Goal: Transaction & Acquisition: Purchase product/service

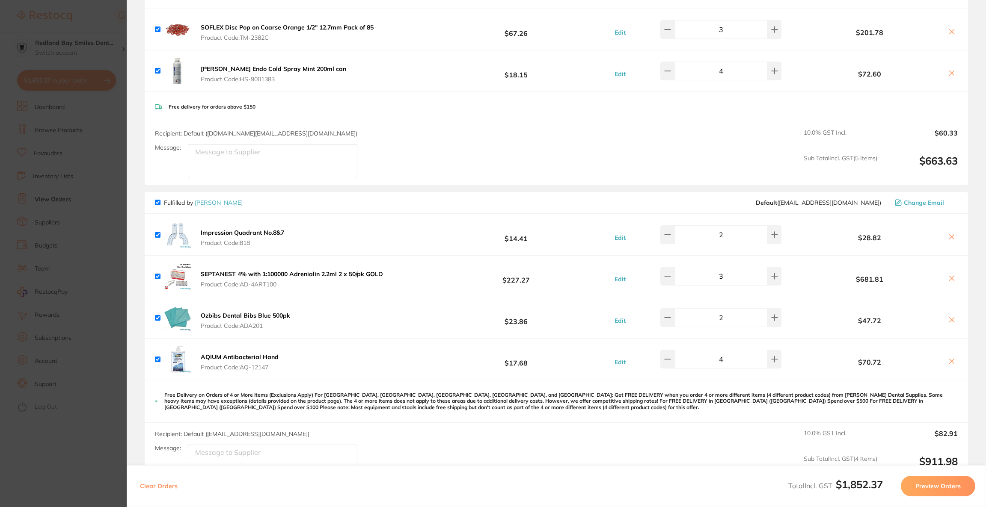
scroll to position [53, 0]
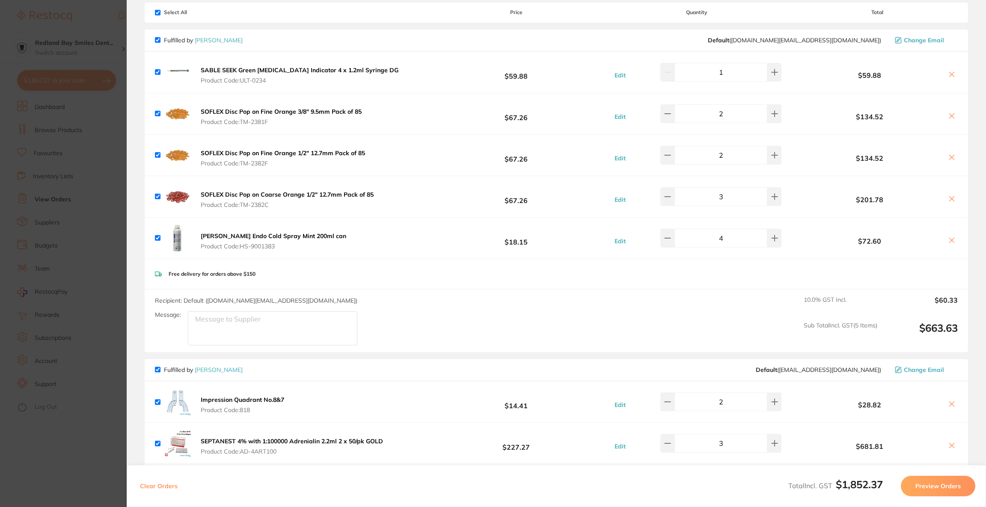
click at [78, 78] on section "Update RRP Set your pre negotiated price for this item. Item Agreed RRP (excl. …" at bounding box center [493, 253] width 986 height 507
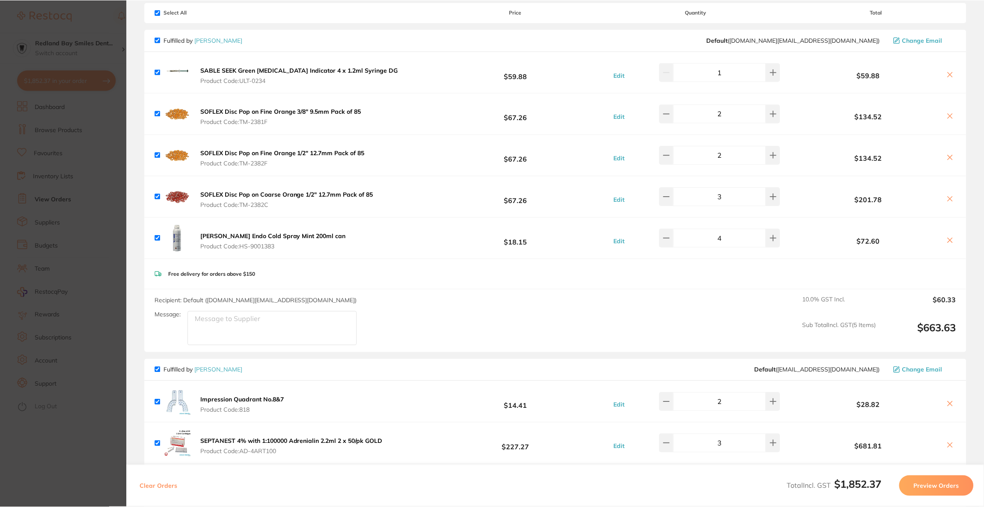
scroll to position [1, 0]
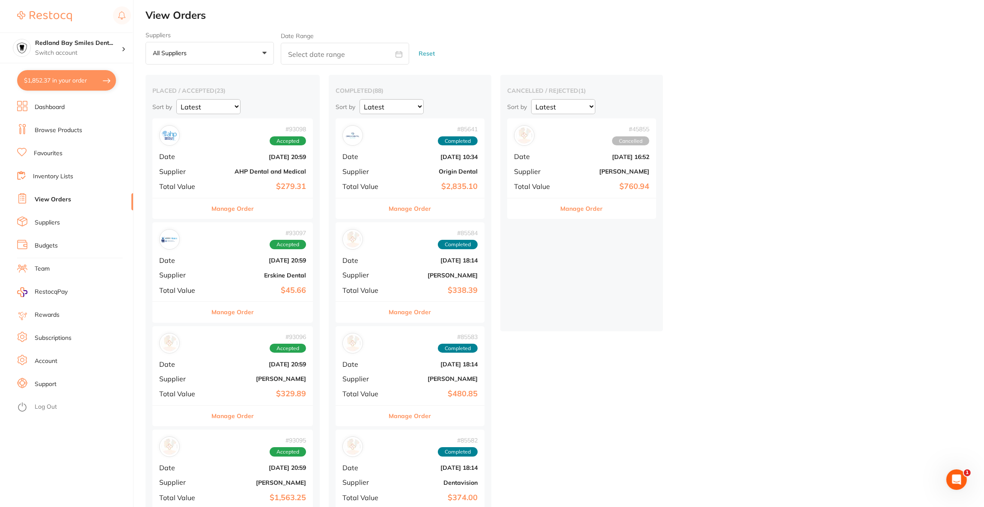
click at [99, 130] on li "Browse Products" at bounding box center [75, 130] width 116 height 13
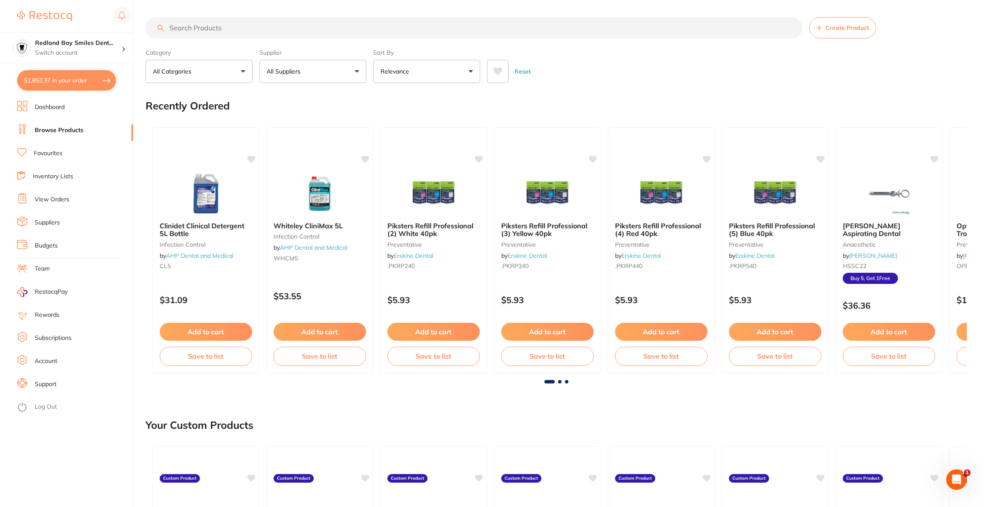
click at [299, 34] on input "search" at bounding box center [473, 27] width 657 height 21
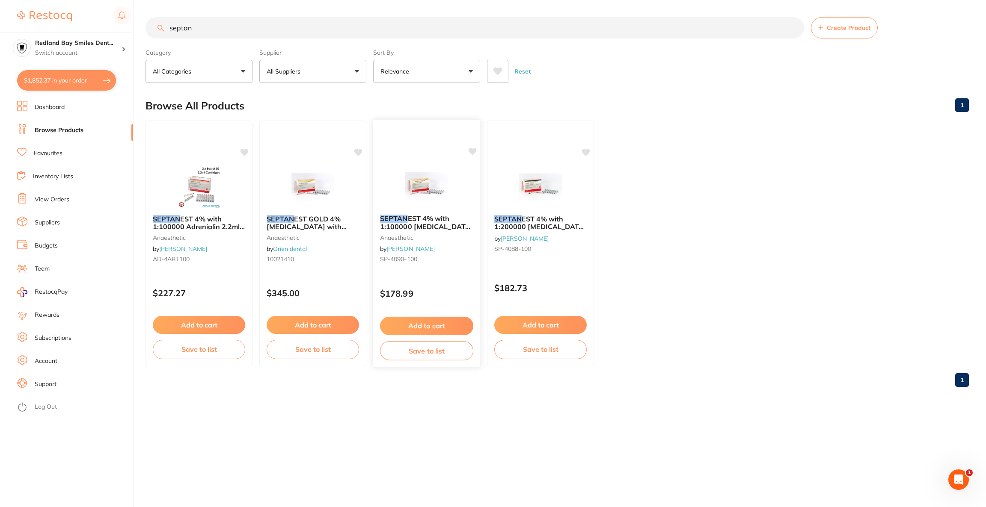
type input "septan"
click at [409, 200] on img at bounding box center [426, 186] width 56 height 43
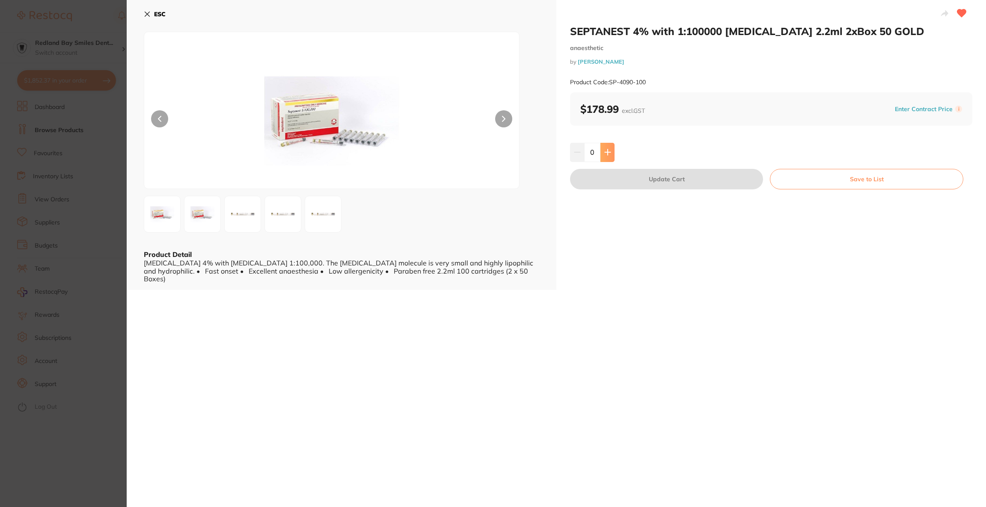
click at [607, 151] on icon at bounding box center [607, 152] width 7 height 7
type input "3"
click at [625, 181] on button "Update Cart" at bounding box center [666, 179] width 193 height 21
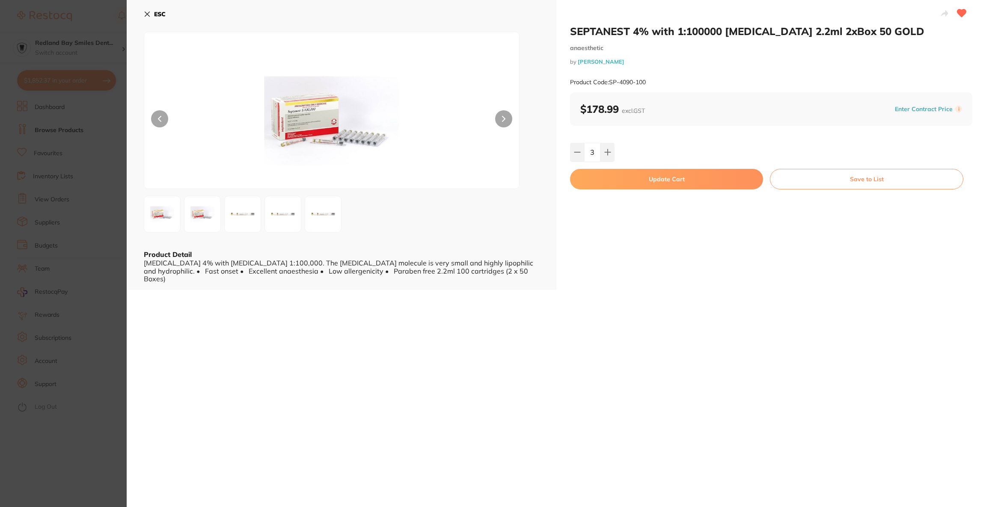
checkbox input "false"
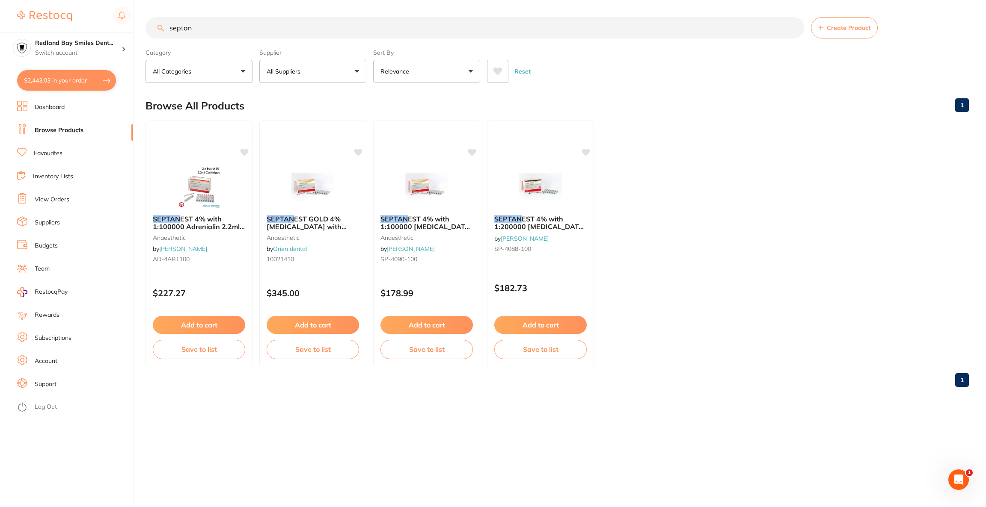
click at [66, 81] on button "$2,443.03 in your order" at bounding box center [66, 80] width 99 height 21
checkbox input "true"
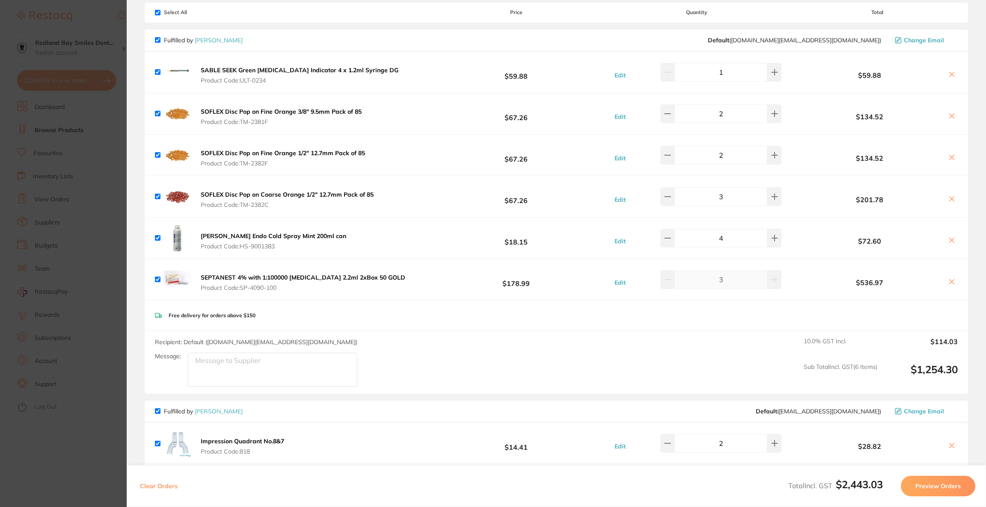
checkbox input "false"
checkbox input "true"
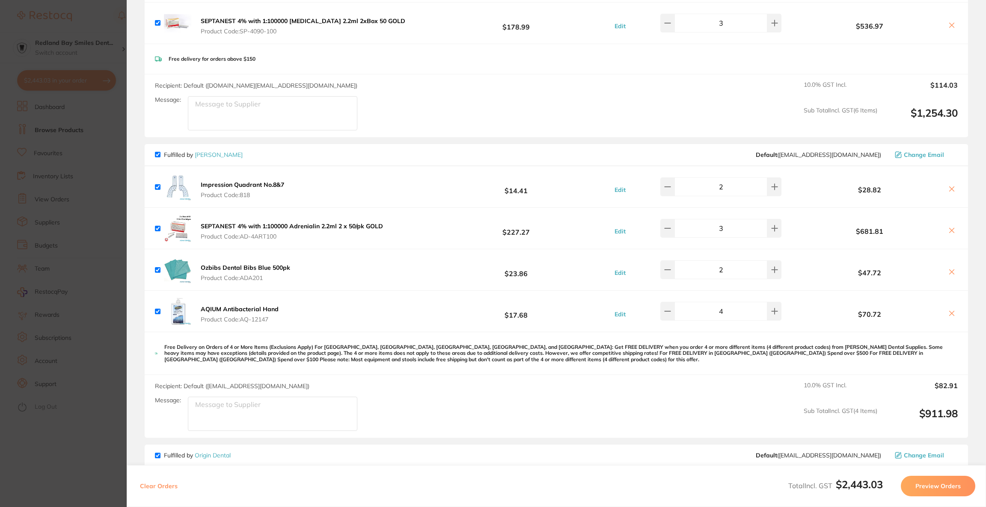
click at [951, 230] on icon at bounding box center [951, 230] width 7 height 7
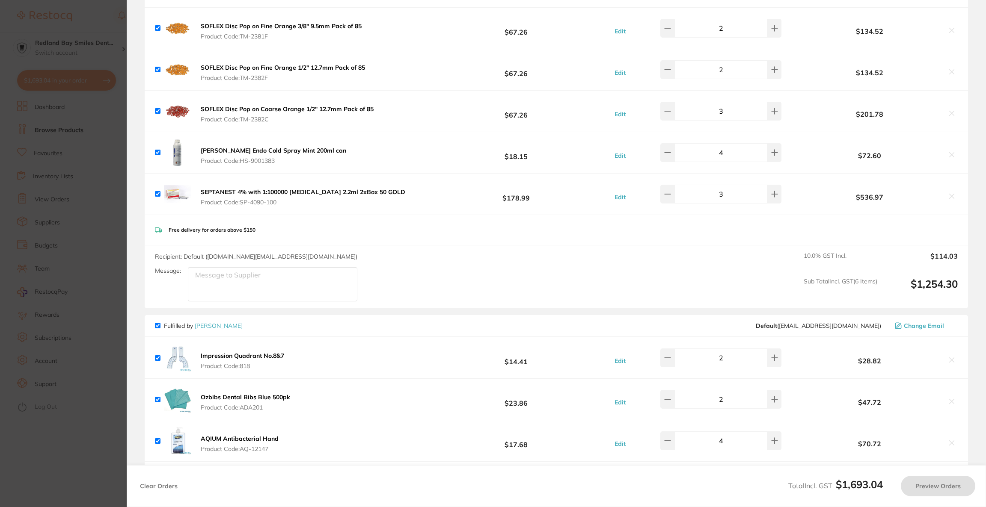
scroll to position [118, 0]
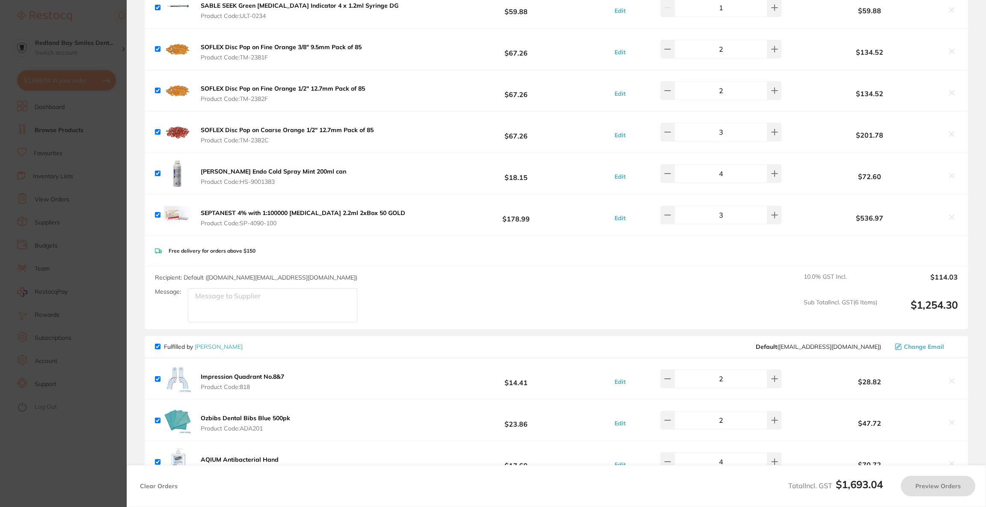
checkbox input "true"
click at [674, 133] on button at bounding box center [667, 132] width 14 height 19
type input "2"
click at [87, 96] on section "Update RRP Set your pre negotiated price for this item. Item Agreed RRP (excl. …" at bounding box center [493, 253] width 986 height 507
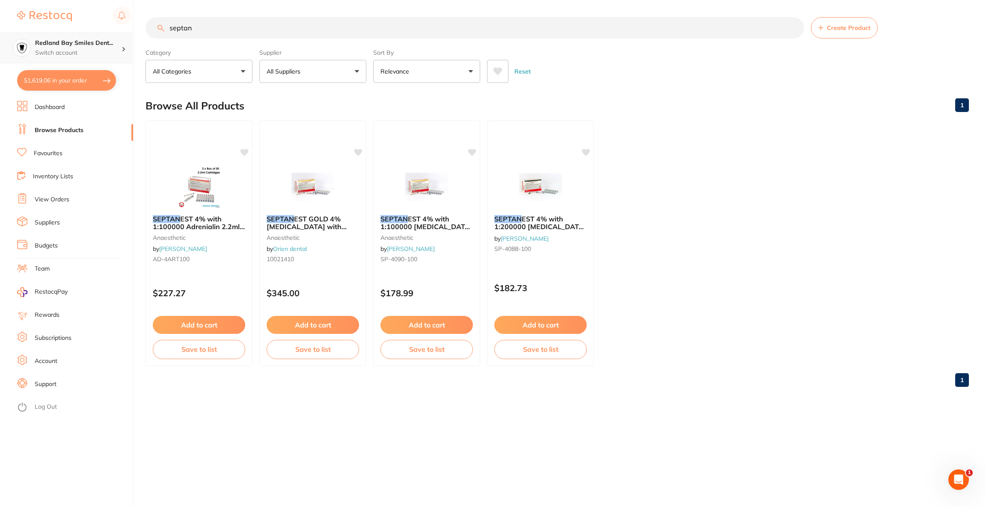
drag, startPoint x: 230, startPoint y: 33, endPoint x: 80, endPoint y: 33, distance: 150.2
click at [80, 33] on div "$1,619.06 Redland Bay Smiles Dent... Switch account Riaz [MEDICAL_DATA] Experte…" at bounding box center [493, 253] width 986 height 507
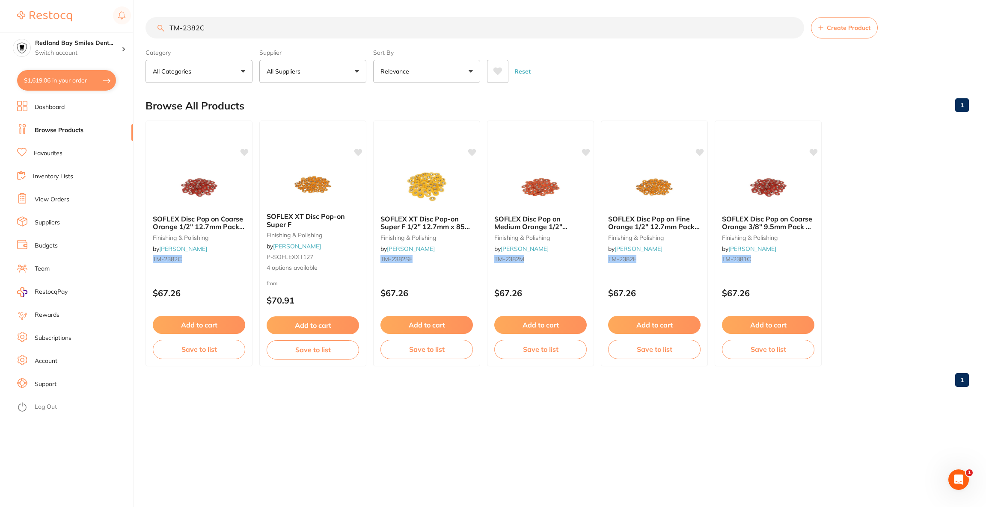
scroll to position [0, 0]
type input "TM-2382C"
click at [311, 181] on img at bounding box center [312, 184] width 56 height 43
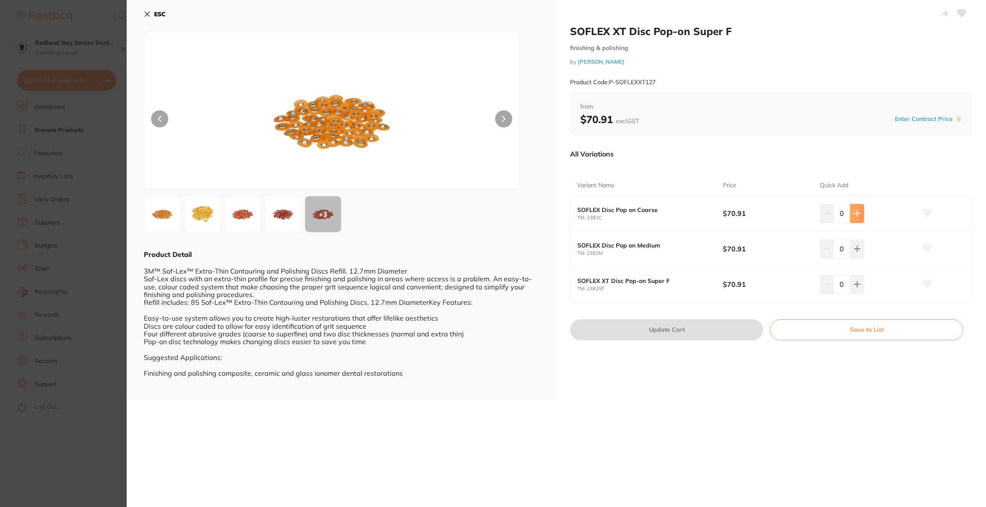
click at [850, 216] on button at bounding box center [857, 213] width 14 height 19
type input "1"
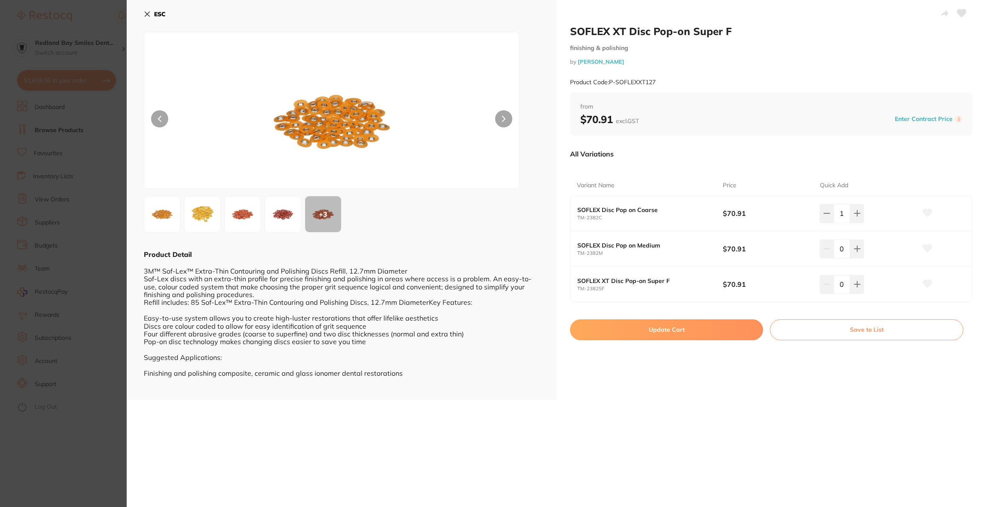
click at [686, 332] on button "Update Cart" at bounding box center [666, 330] width 193 height 21
checkbox input "false"
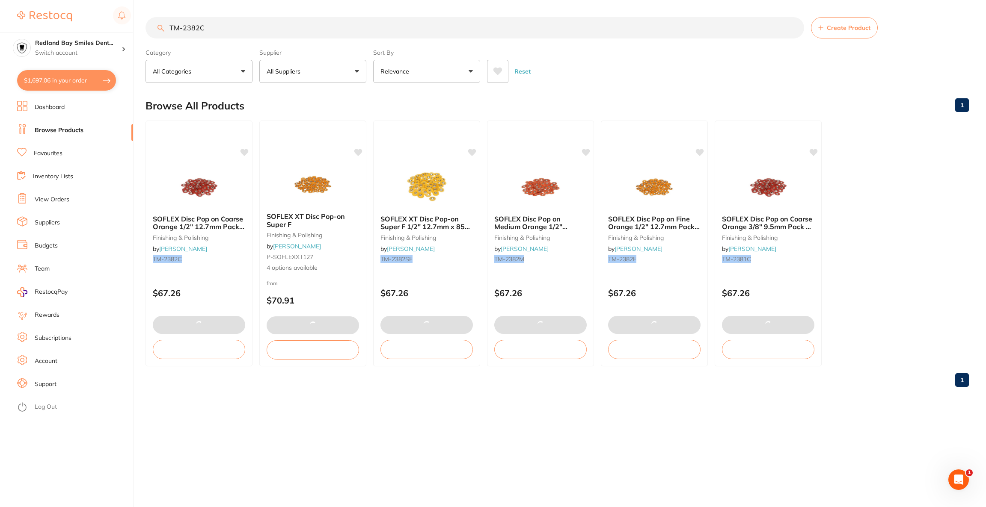
click at [82, 87] on button "$1,697.06 in your order" at bounding box center [66, 80] width 99 height 21
checkbox input "true"
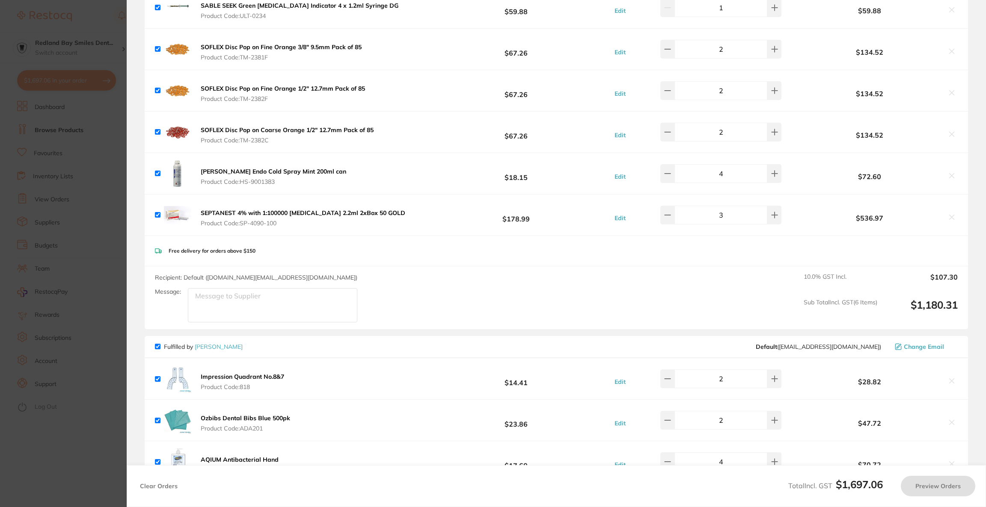
checkbox input "false"
checkbox input "true"
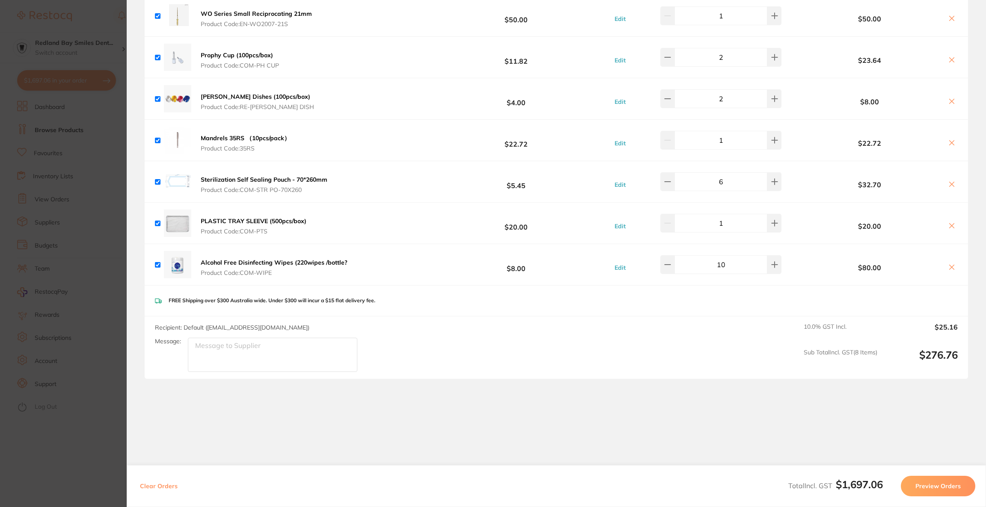
scroll to position [865, 0]
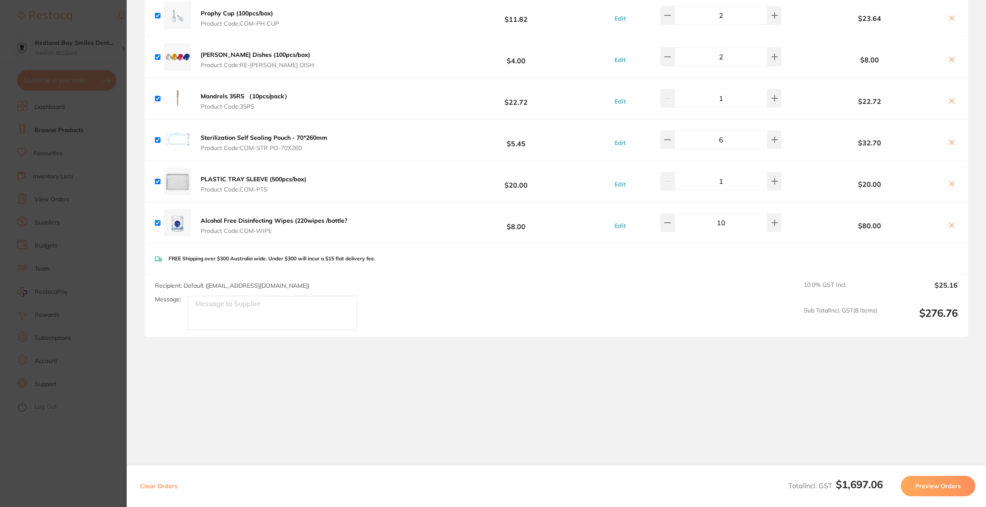
click at [944, 484] on button "Preview Orders" at bounding box center [938, 486] width 74 height 21
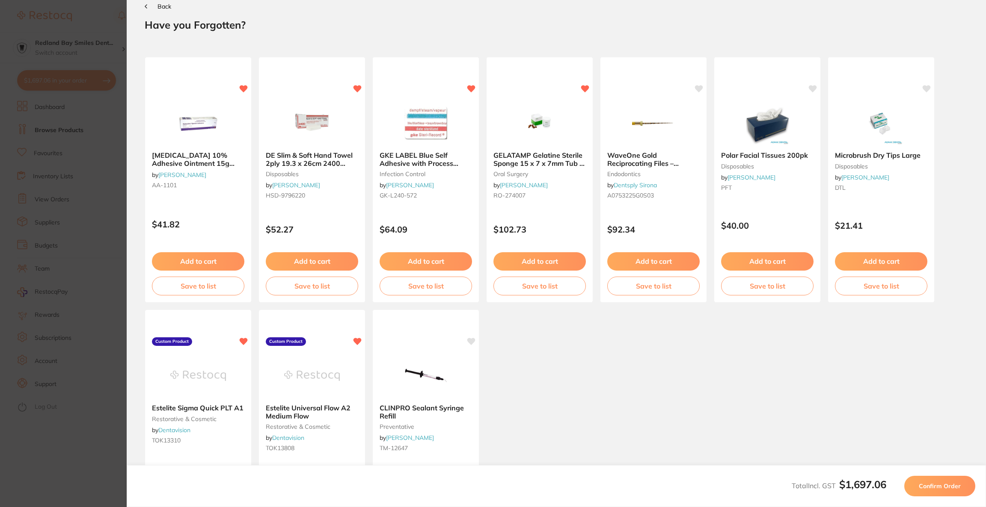
scroll to position [0, 0]
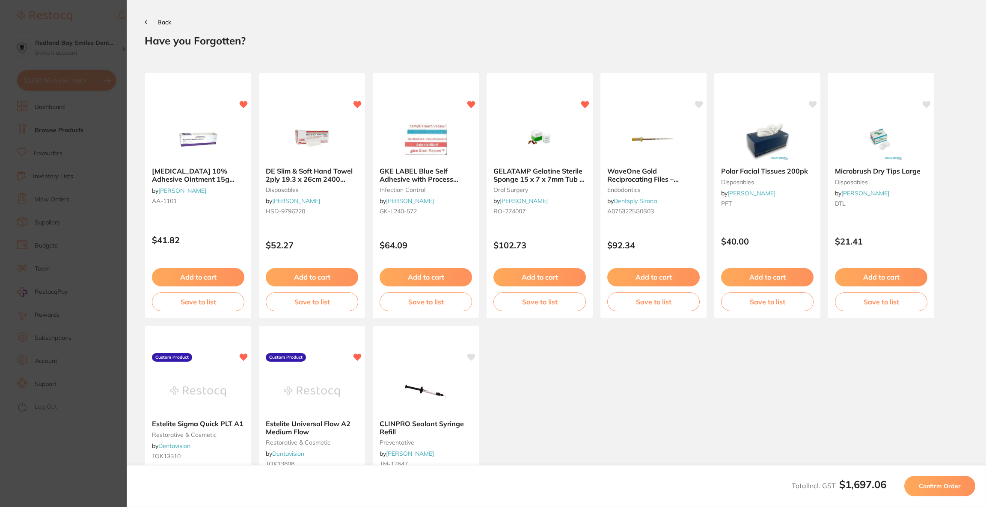
click at [944, 484] on span "Confirm Order" at bounding box center [939, 487] width 42 height 8
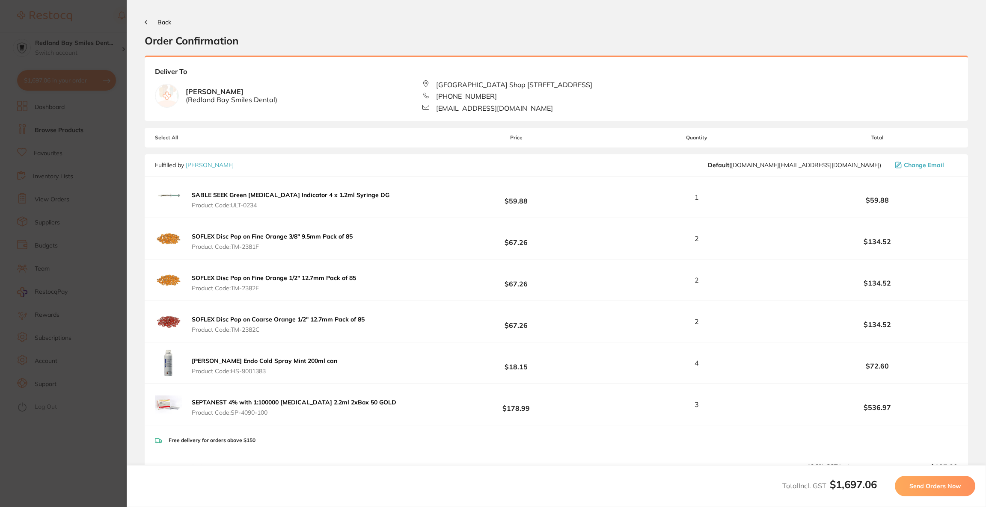
click at [944, 484] on span "Send Orders Now" at bounding box center [934, 487] width 51 height 8
